Goal: Task Accomplishment & Management: Manage account settings

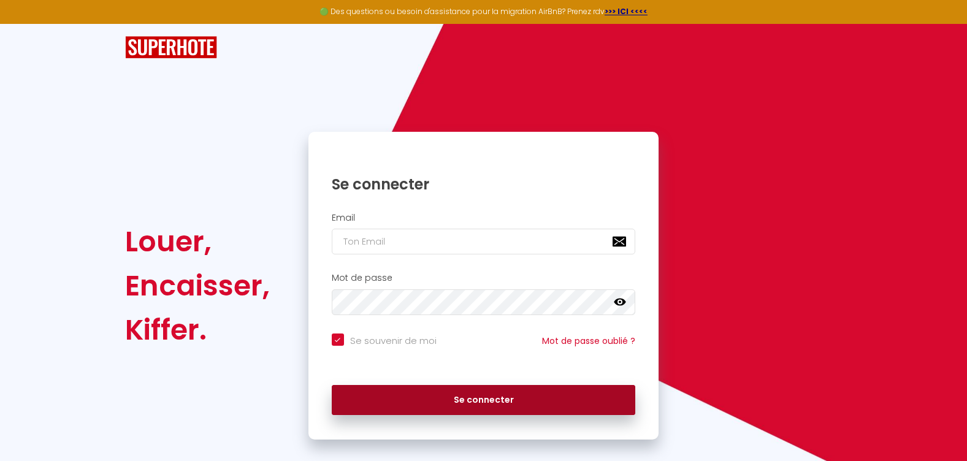
click at [473, 407] on button "Se connecter" at bounding box center [484, 400] width 304 height 31
checkbox input "true"
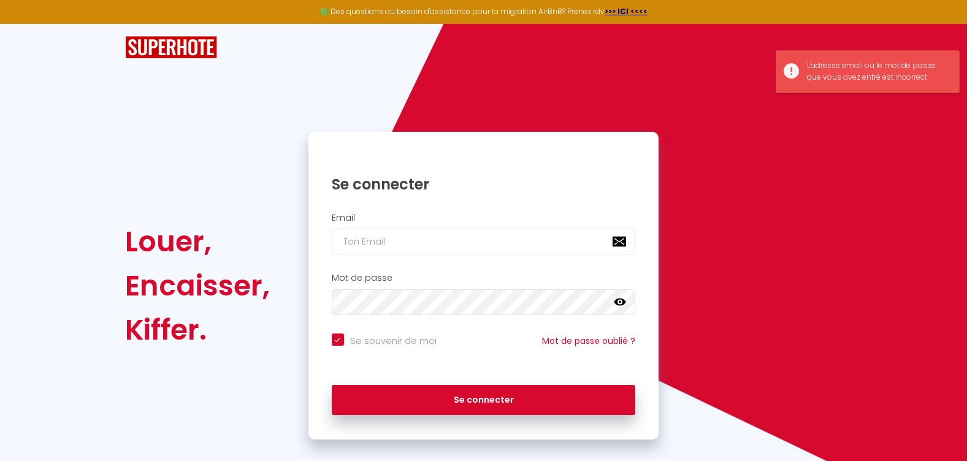
click at [411, 255] on div "Email" at bounding box center [483, 237] width 351 height 61
click at [408, 246] on input "email" at bounding box center [484, 242] width 304 height 26
type input "[EMAIL_ADDRESS][DOMAIN_NAME]"
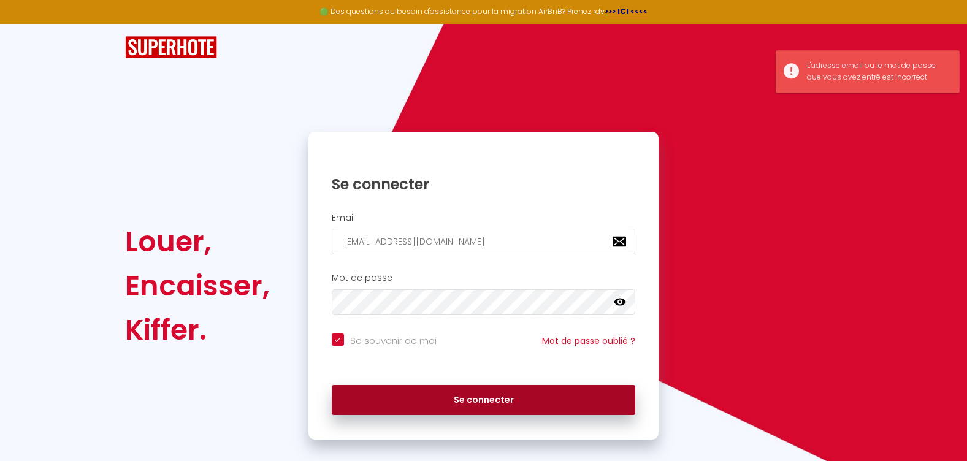
click at [443, 391] on button "Se connecter" at bounding box center [484, 400] width 304 height 31
checkbox input "true"
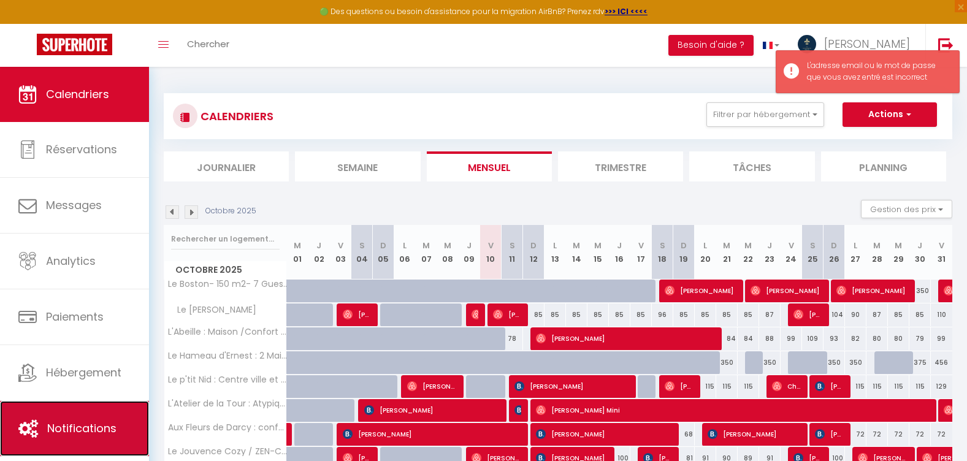
click at [109, 434] on span "Notifications" at bounding box center [81, 428] width 69 height 15
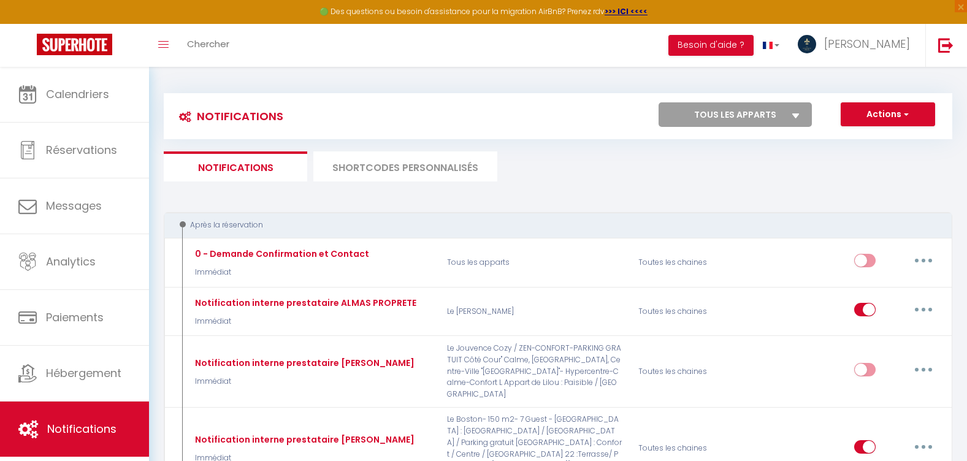
click at [750, 124] on select "Tous les apparts Le Boston- 150 m2- 7 Guest - Downtown L'Atelier de la Tour : A…" at bounding box center [735, 114] width 153 height 25
select select "77326"
click at [659, 102] on select "Tous les apparts Le Boston- 150 m2- 7 Guest - Downtown L'Atelier de la Tour : A…" at bounding box center [735, 114] width 153 height 25
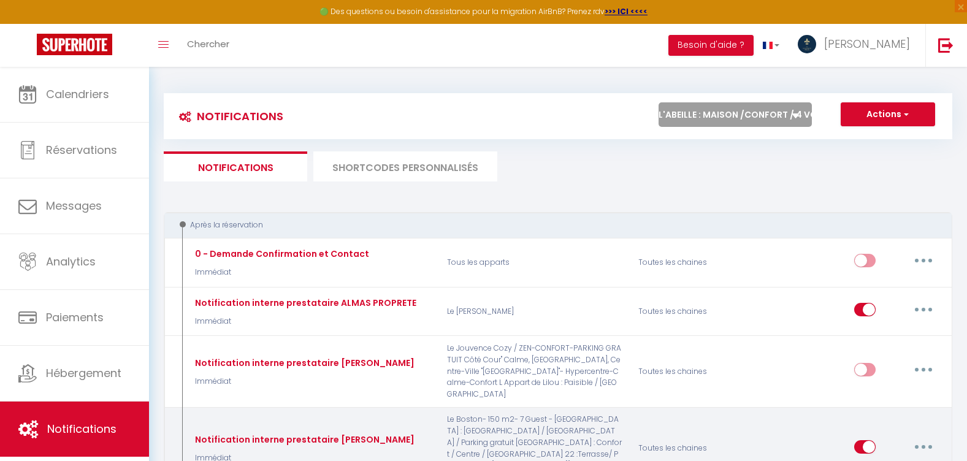
checkbox input "true"
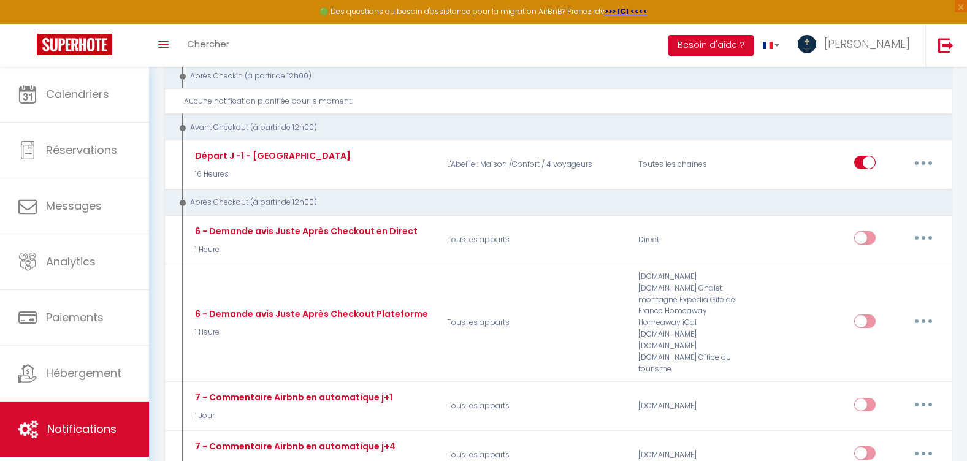
scroll to position [552, 0]
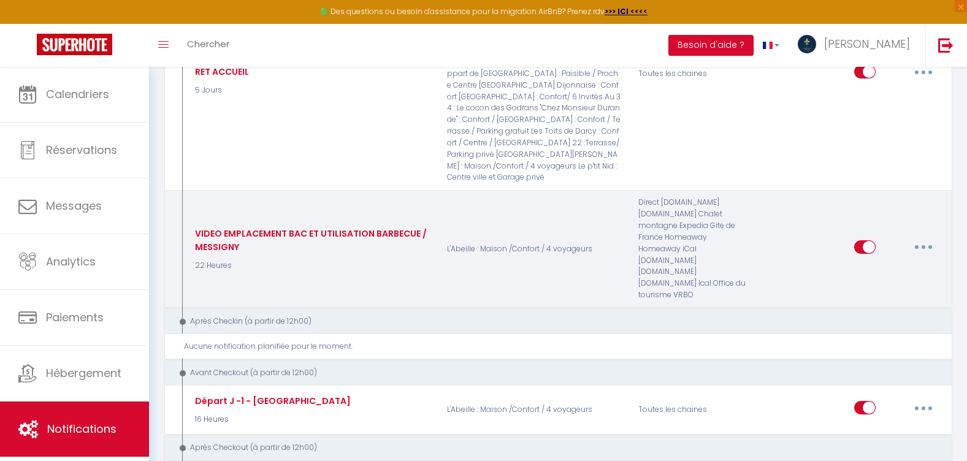
click at [929, 237] on button "button" at bounding box center [923, 247] width 34 height 20
click at [896, 265] on link "Editer" at bounding box center [891, 275] width 91 height 21
type input "VIDEO EMPLACEMENT BAC ET UTILISATION BARBECUE / MESSIGNY"
select select "22 Heures"
select select
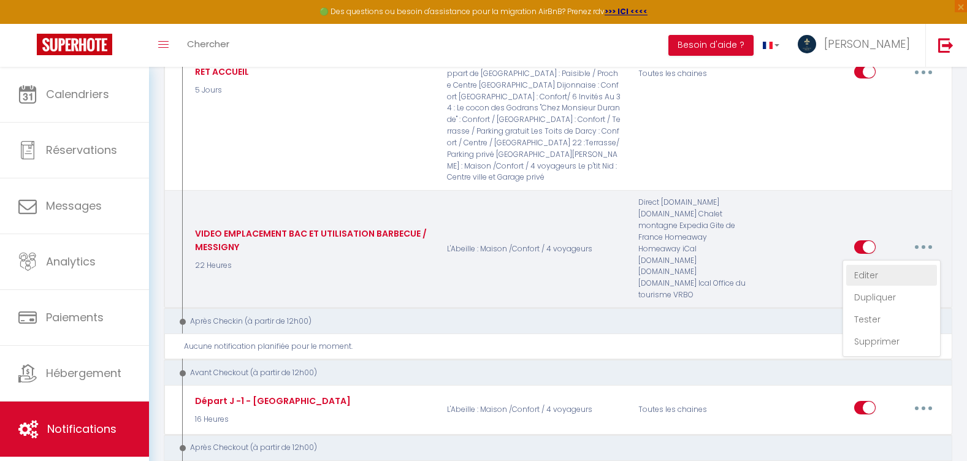
checkbox input "true"
checkbox input "false"
radio input "true"
type input "[RENTAL:NAME] Localisation Boite à Clés- Séjour du [CHECKING:DD-MM-YYYY] au [CH…"
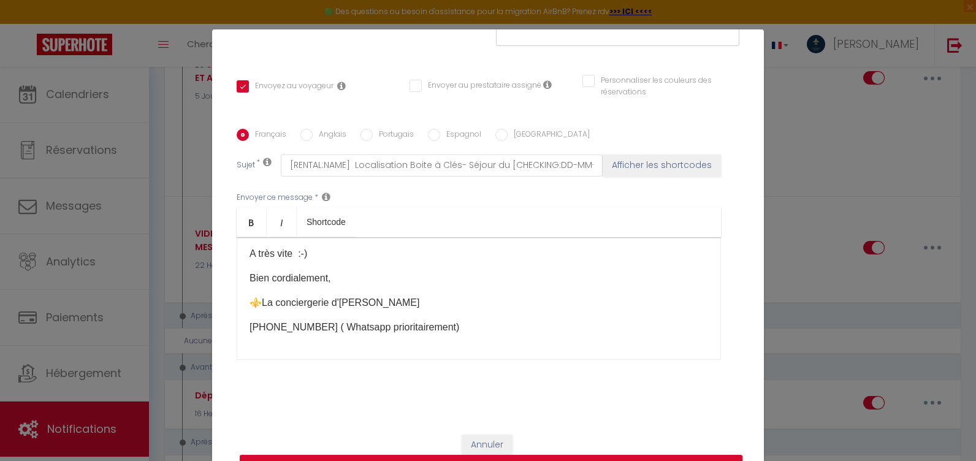
scroll to position [58, 0]
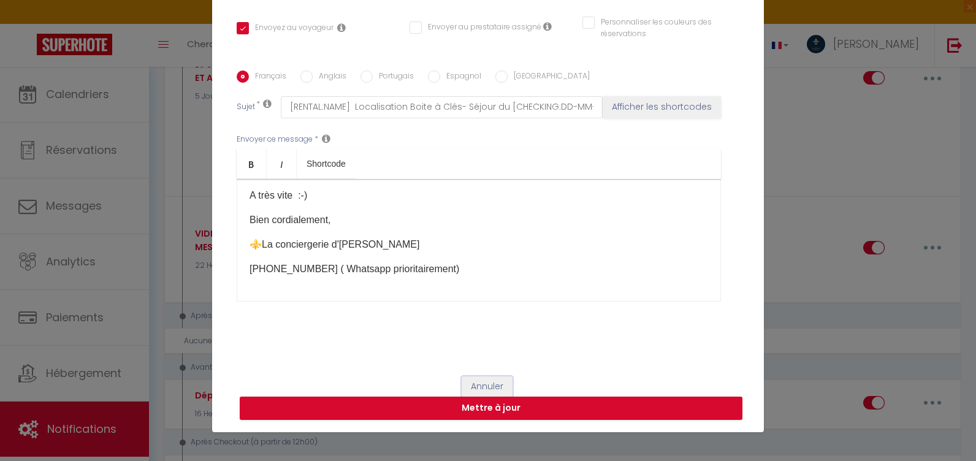
click at [489, 387] on button "Annuler" at bounding box center [487, 387] width 51 height 21
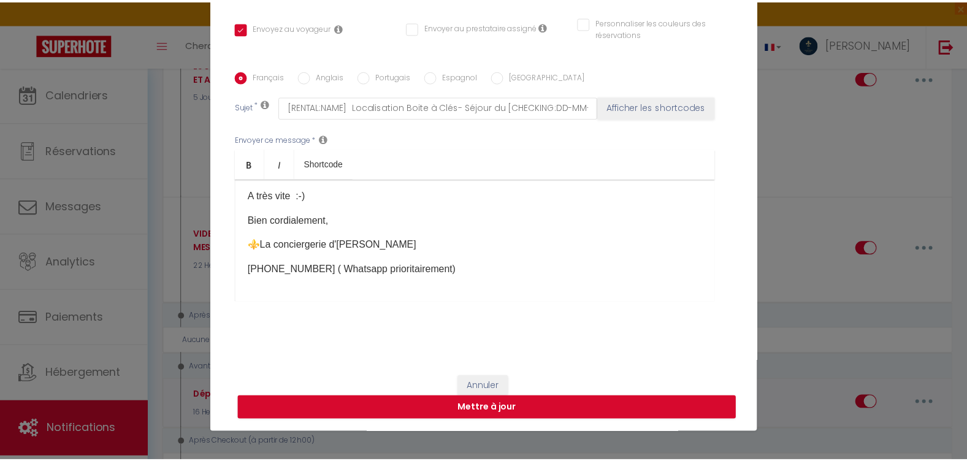
scroll to position [552, 0]
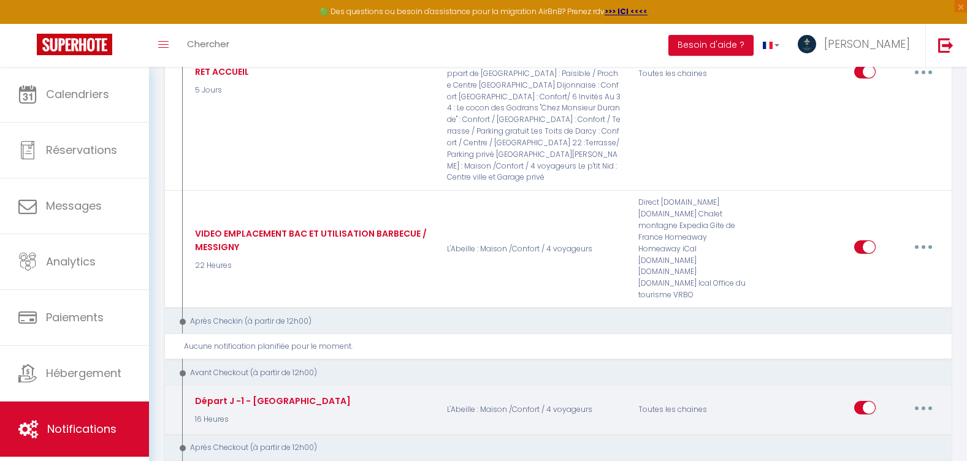
click at [927, 398] on button "button" at bounding box center [923, 408] width 34 height 20
click at [889, 426] on link "Editer" at bounding box center [891, 436] width 91 height 21
type input "Départ J -1 - [GEOGRAPHIC_DATA]"
select select "4"
select select "16 Heures"
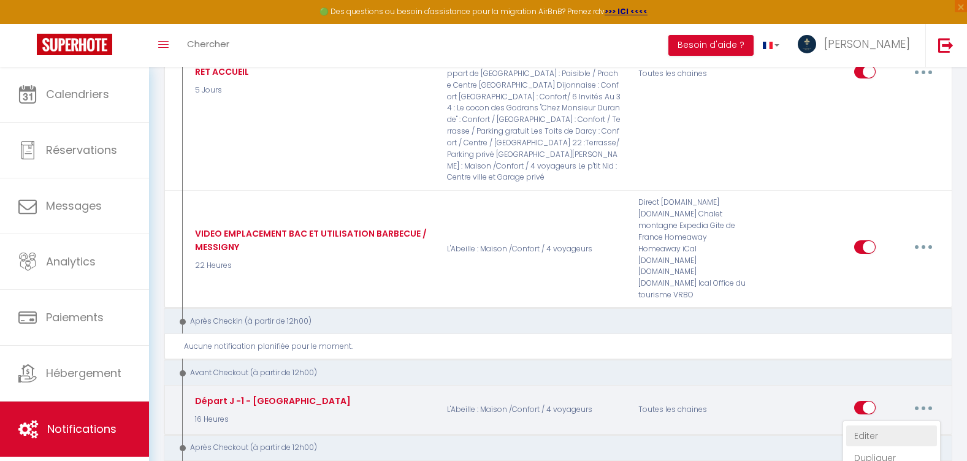
checkbox input "true"
checkbox input "false"
type input "[RENTAL:NAME] - Votre départ [DATE] ! [BOOKING:CHECKOUT]"
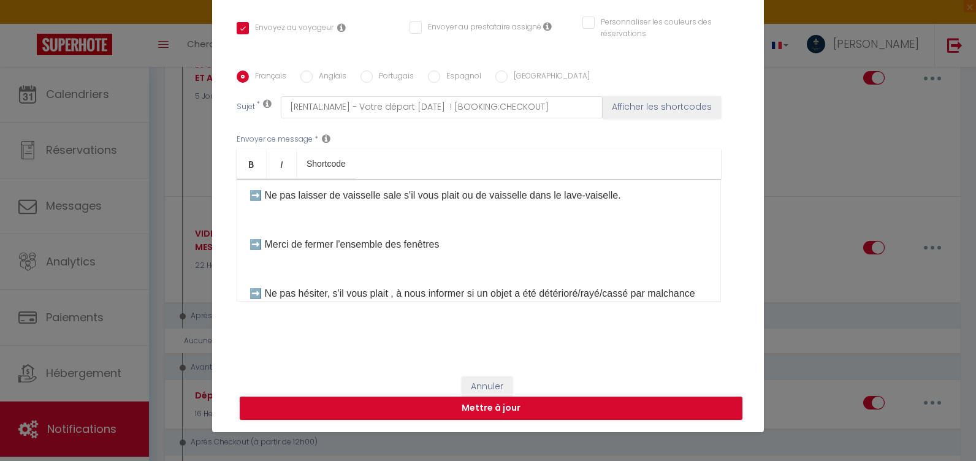
scroll to position [254, 0]
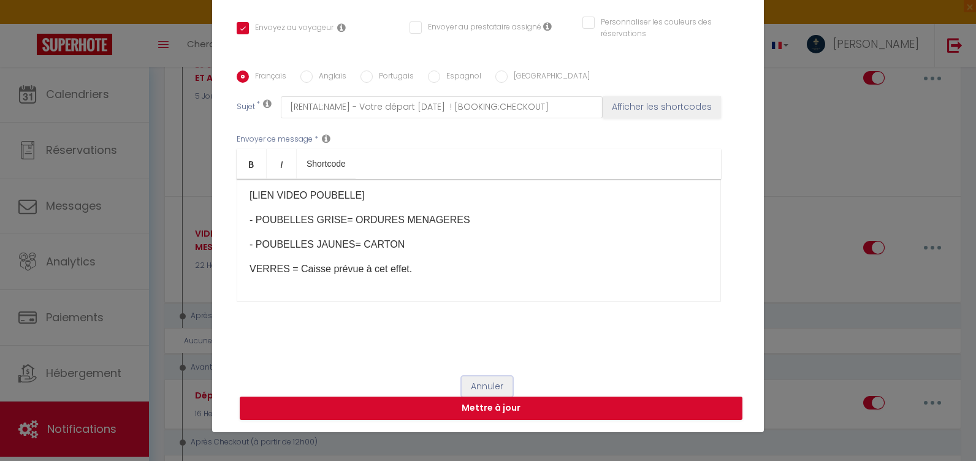
click at [481, 386] on button "Annuler" at bounding box center [487, 387] width 51 height 21
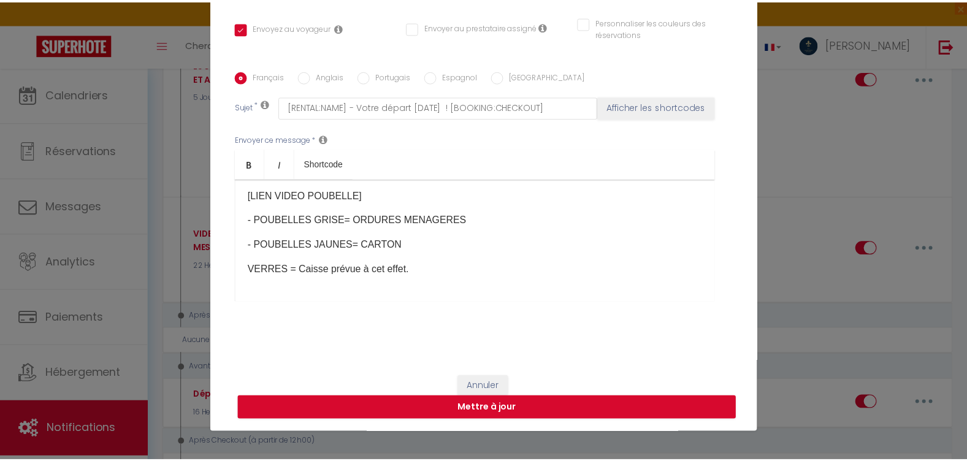
scroll to position [552, 0]
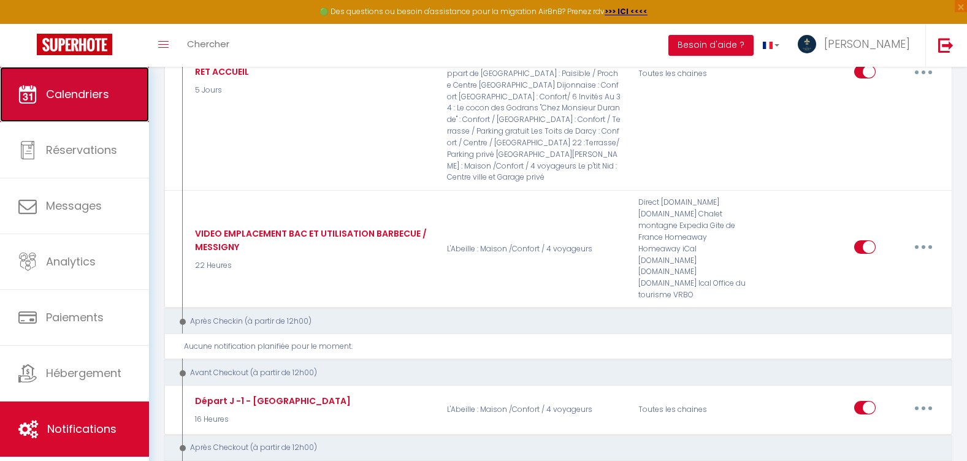
click at [74, 90] on span "Calendriers" at bounding box center [77, 93] width 63 height 15
